Goal: Navigation & Orientation: Find specific page/section

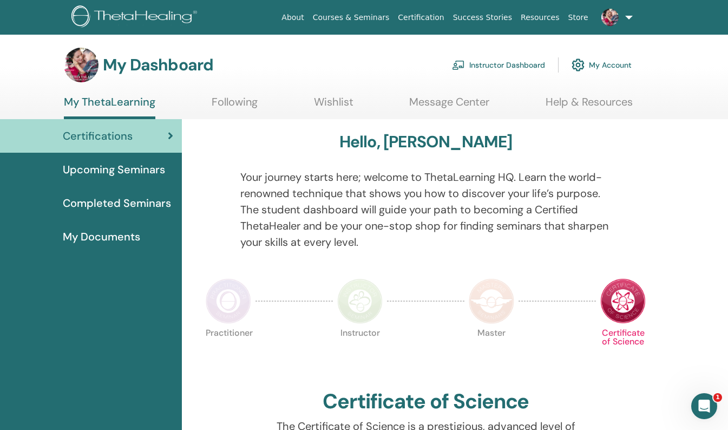
click at [614, 67] on link "My Account" at bounding box center [602, 65] width 60 height 24
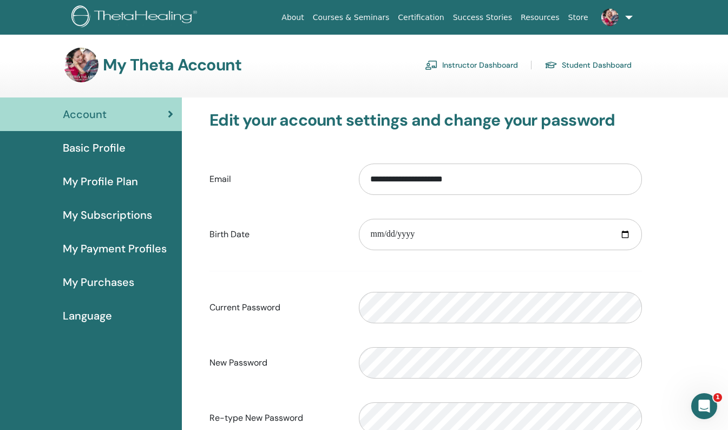
click at [114, 148] on span "Basic Profile" at bounding box center [94, 148] width 63 height 16
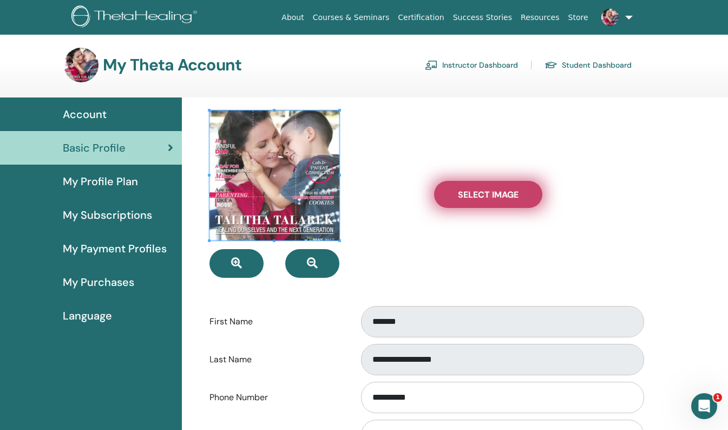
click at [462, 187] on label "Select Image" at bounding box center [488, 194] width 108 height 27
click at [481, 191] on input "Select Image" at bounding box center [488, 195] width 14 height 8
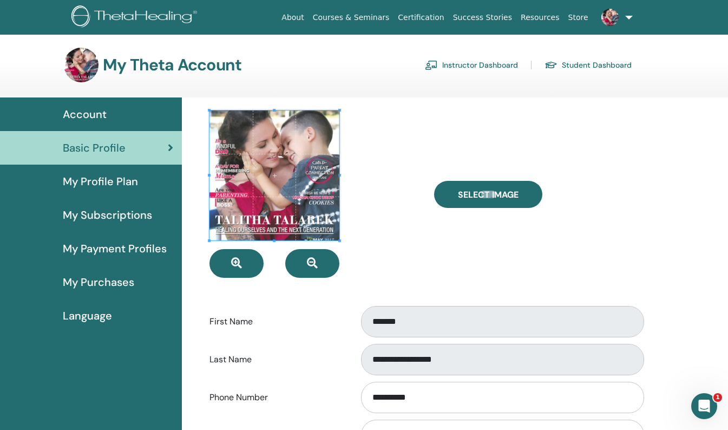
click at [97, 110] on span "Account" at bounding box center [85, 114] width 44 height 16
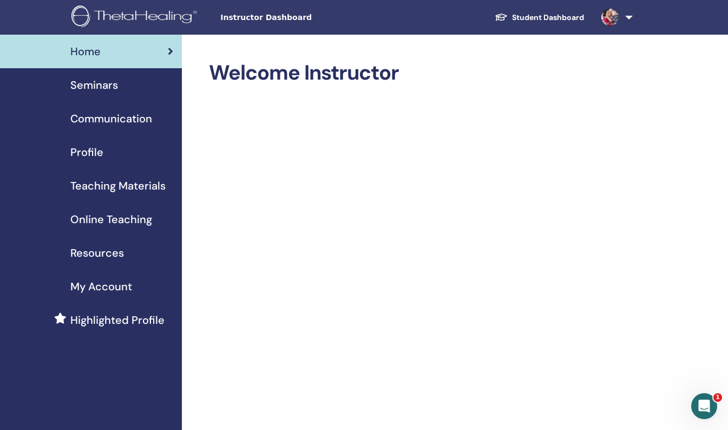
click at [122, 186] on span "Teaching Materials" at bounding box center [117, 186] width 95 height 16
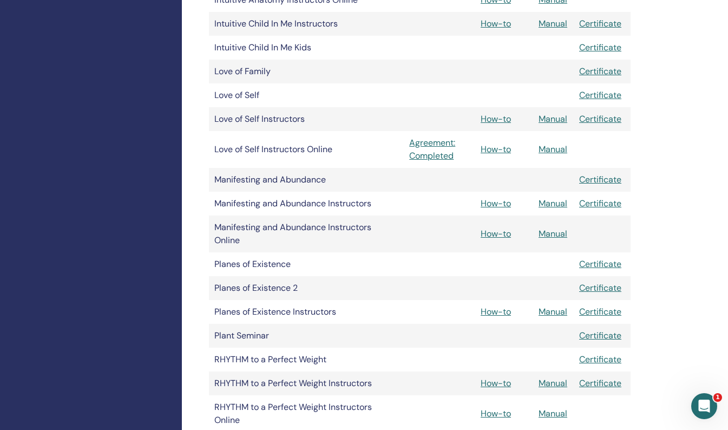
scroll to position [982, 0]
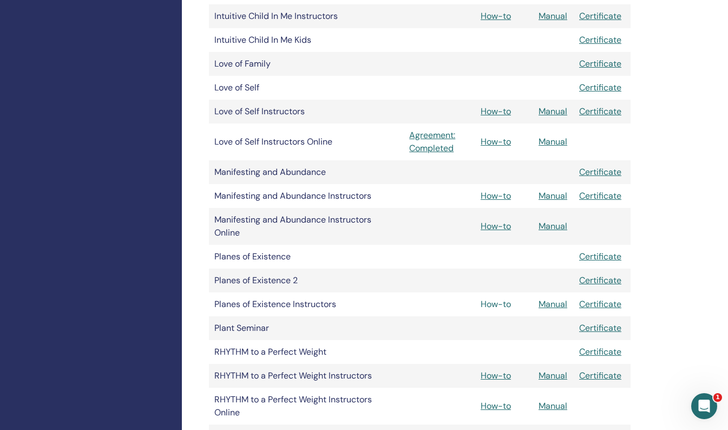
click at [507, 303] on link "How-to" at bounding box center [496, 303] width 30 height 11
